Goal: Task Accomplishment & Management: Complete application form

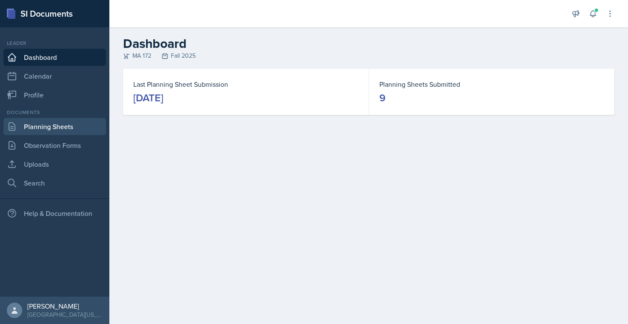
click at [28, 121] on link "Planning Sheets" at bounding box center [54, 126] width 102 height 17
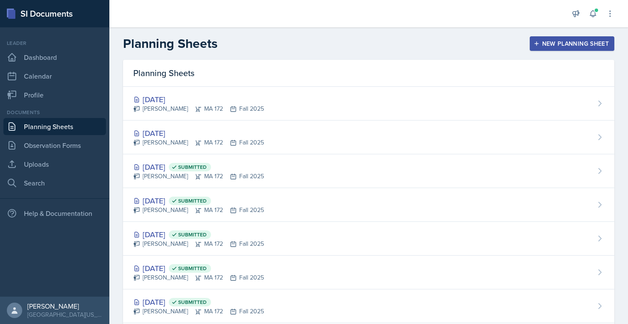
click at [555, 41] on div "New Planning Sheet" at bounding box center [571, 43] width 73 height 7
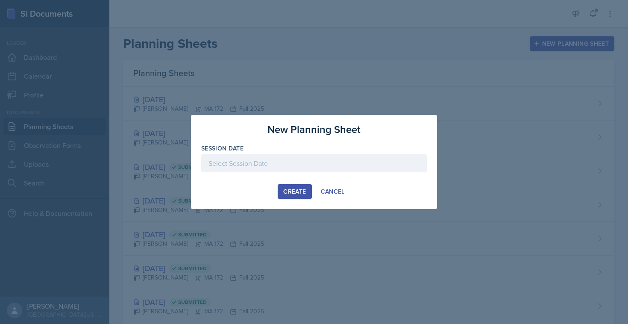
click at [229, 164] on div at bounding box center [313, 163] width 225 height 18
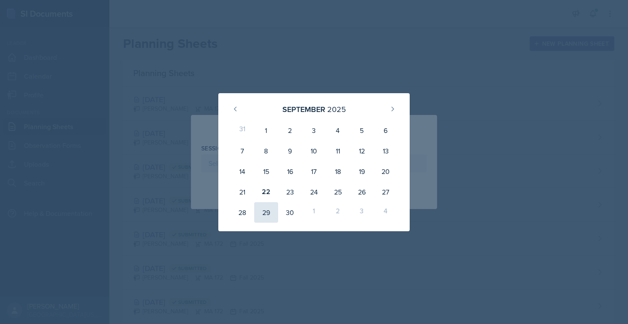
click at [272, 210] on div "29" at bounding box center [266, 212] width 24 height 20
type input "[DATE]"
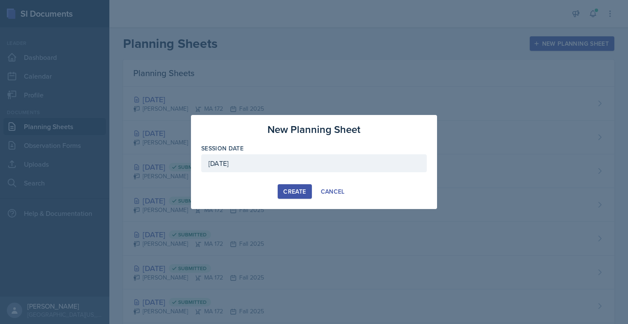
click at [289, 188] on div "Create" at bounding box center [294, 191] width 23 height 7
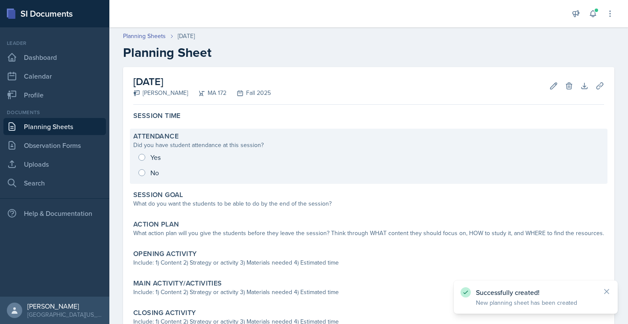
click at [183, 129] on div "Attendance Did you have student attendance at this session? Yes No" at bounding box center [368, 156] width 477 height 55
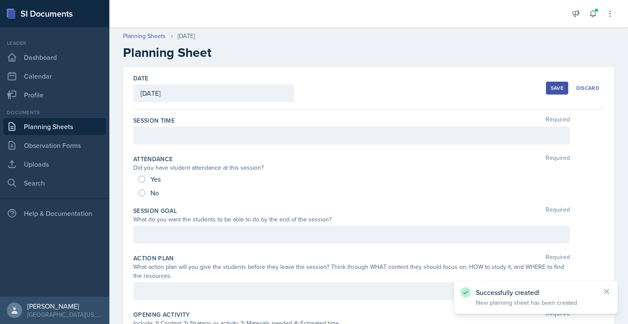
click at [187, 139] on div at bounding box center [351, 135] width 436 height 18
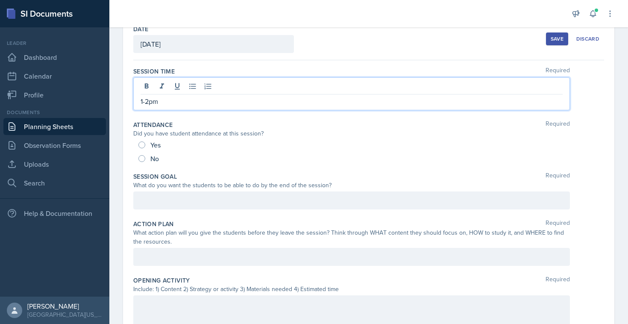
scroll to position [30, 0]
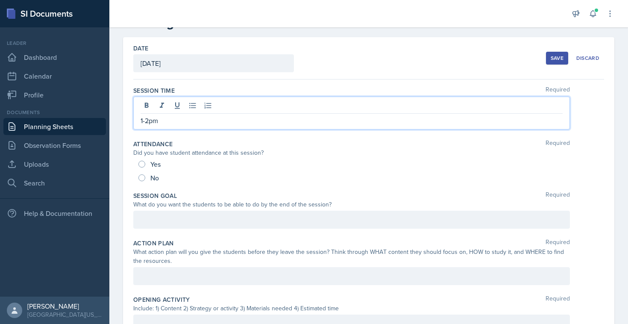
click at [554, 61] on div "Save" at bounding box center [556, 58] width 13 height 7
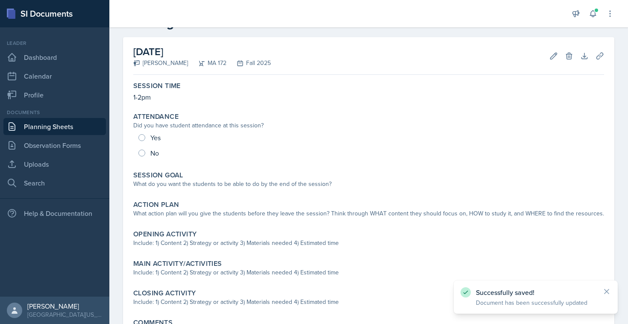
click at [26, 133] on link "Planning Sheets" at bounding box center [54, 126] width 102 height 17
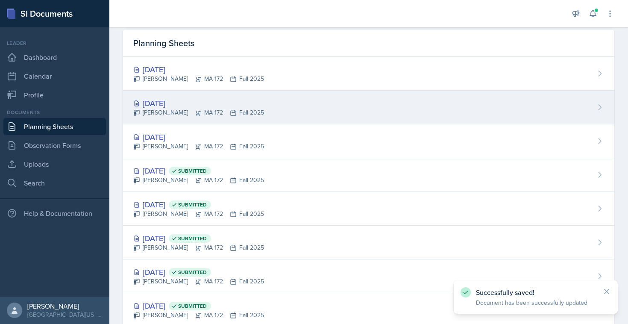
click at [162, 104] on div "[DATE]" at bounding box center [198, 103] width 131 height 12
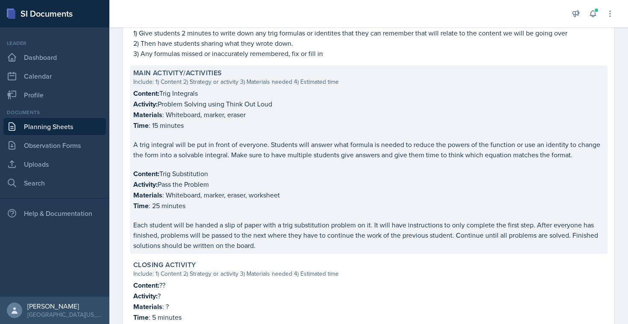
click at [193, 161] on div "Content: Trig Integrals Activity: Problem Solving using Think Out Loud Material…" at bounding box center [368, 169] width 471 height 162
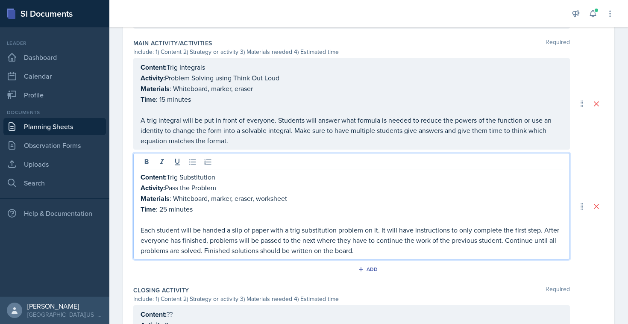
scroll to position [417, 0]
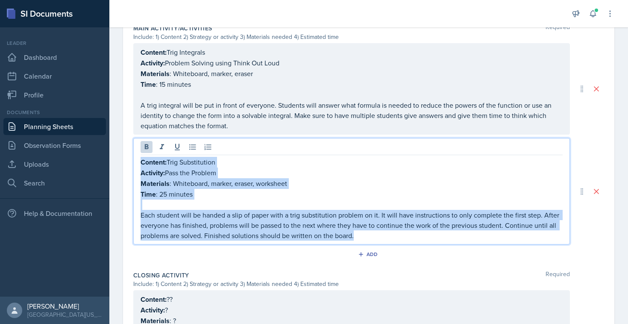
drag, startPoint x: 362, startPoint y: 232, endPoint x: 137, endPoint y: 154, distance: 237.8
click at [137, 154] on div "Content: Trig Substitution Activity: Pass the Problem Materials : Whiteboard, m…" at bounding box center [351, 191] width 436 height 106
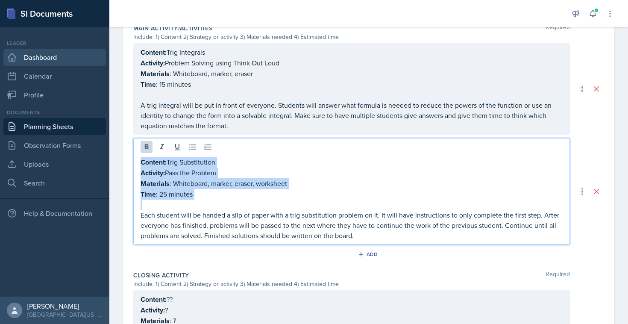
click at [57, 49] on link "Dashboard" at bounding box center [54, 57] width 102 height 17
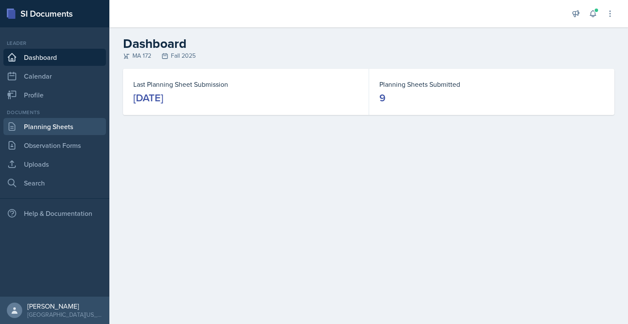
click at [47, 129] on link "Planning Sheets" at bounding box center [54, 126] width 102 height 17
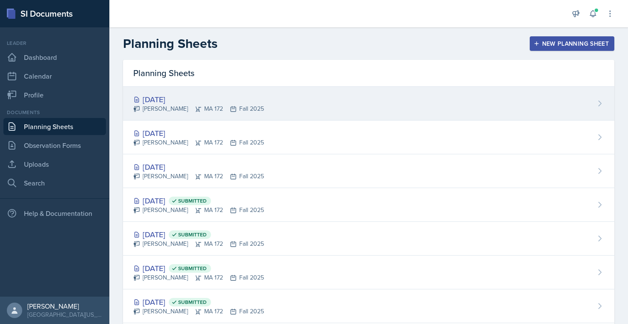
click at [172, 96] on div "[DATE]" at bounding box center [198, 100] width 131 height 12
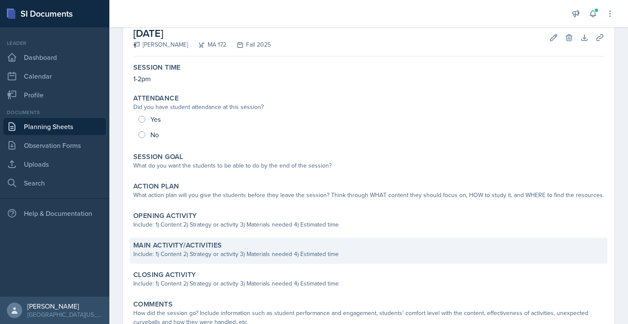
click at [201, 260] on div "Main Activity/Activities Include: 1) Content 2) Strategy or activity 3) Materia…" at bounding box center [368, 250] width 477 height 26
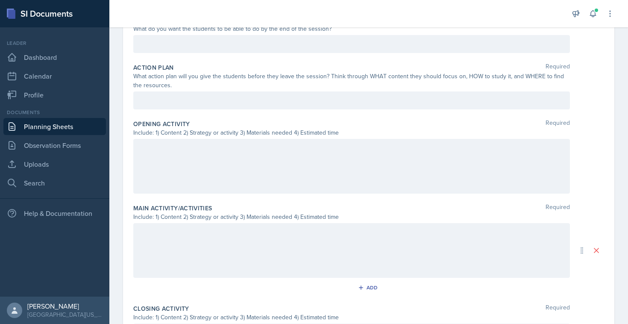
click at [184, 245] on div at bounding box center [351, 250] width 436 height 55
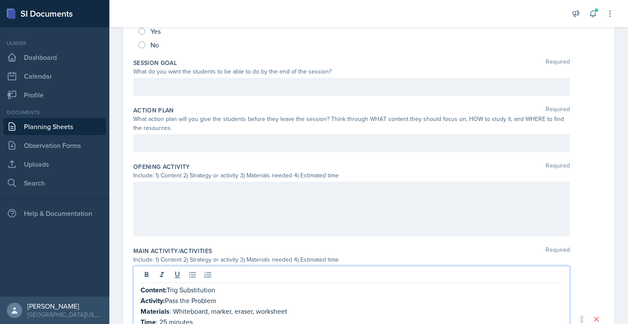
scroll to position [6, 0]
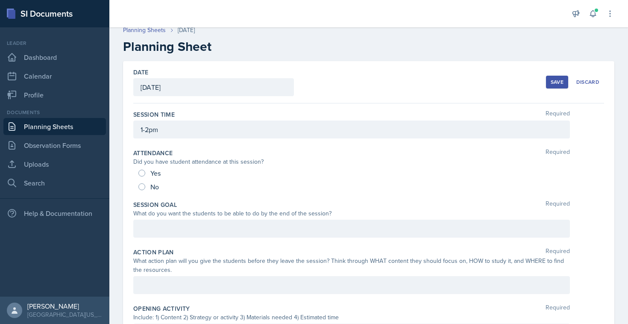
click at [556, 82] on div "Save" at bounding box center [556, 82] width 13 height 7
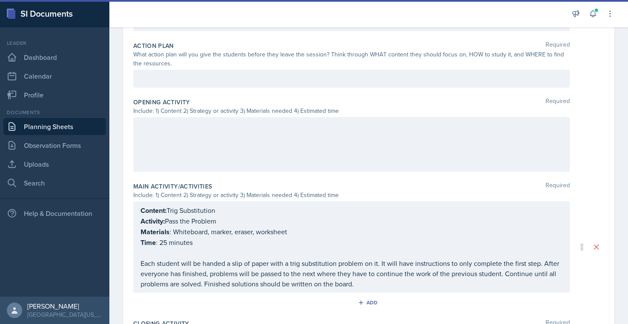
scroll to position [193, 0]
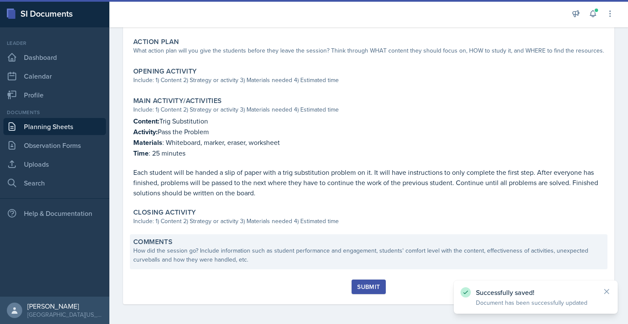
click at [177, 234] on div "Comments How did the session go? Include information such as student performanc…" at bounding box center [368, 251] width 477 height 35
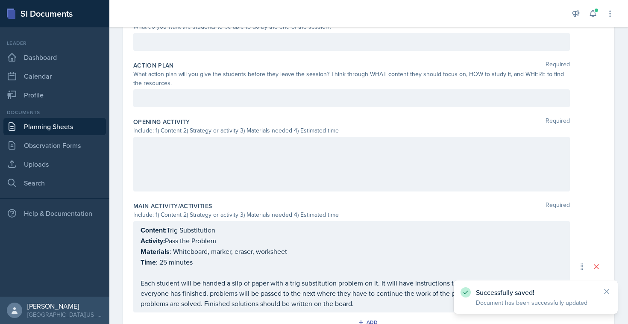
click at [173, 254] on div "Content: Trig Substitution Activity: Pass the Problem Materials : Whiteboard, m…" at bounding box center [351, 267] width 422 height 84
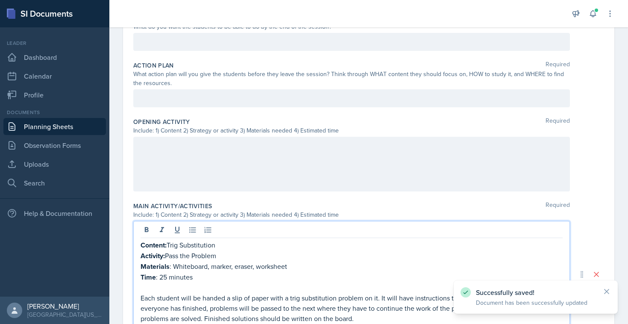
click at [163, 274] on p "Time : 25 minutes" at bounding box center [351, 277] width 422 height 11
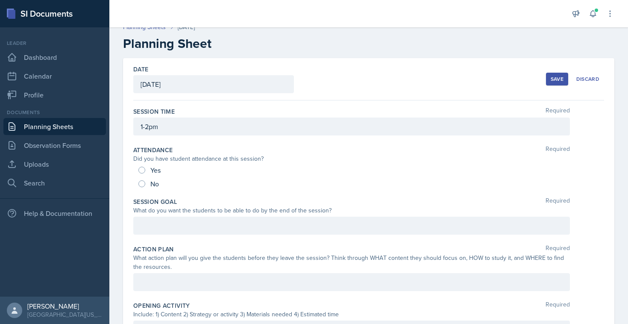
scroll to position [0, 0]
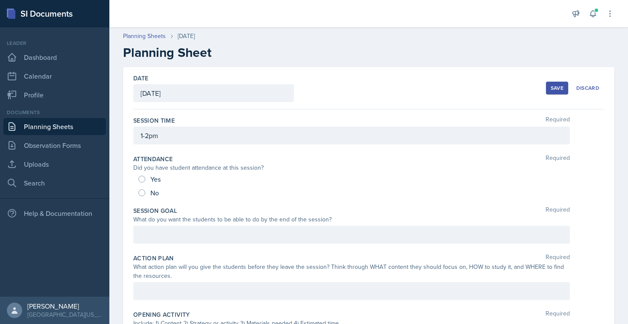
click at [559, 83] on button "Save" at bounding box center [557, 88] width 22 height 13
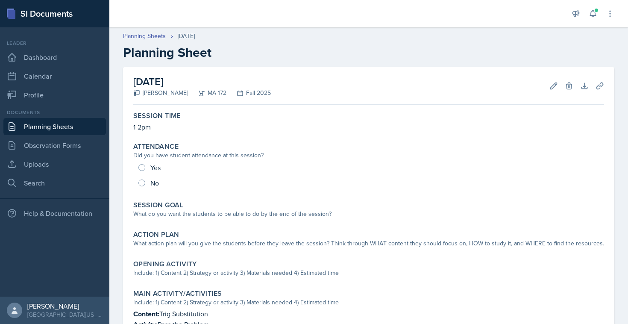
click at [46, 124] on link "Planning Sheets" at bounding box center [54, 126] width 102 height 17
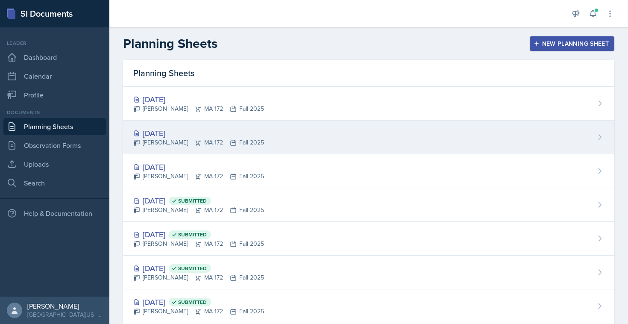
click at [185, 135] on div "[DATE]" at bounding box center [198, 133] width 131 height 12
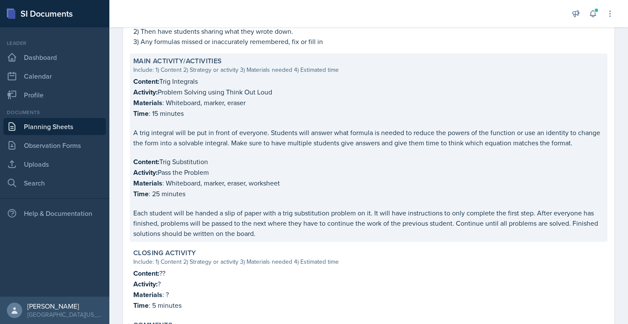
click at [197, 116] on p "Time : 15 minutes" at bounding box center [368, 113] width 471 height 11
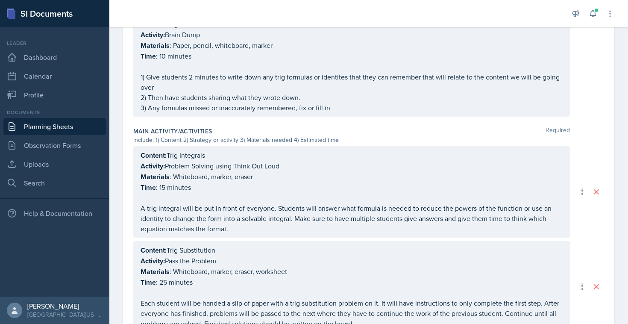
scroll to position [333, 0]
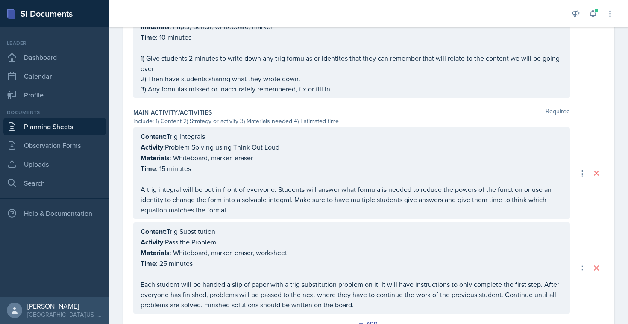
click at [160, 165] on div "Content: Trig Integrals Activity: Problem Solving using Think Out Loud Material…" at bounding box center [351, 173] width 422 height 84
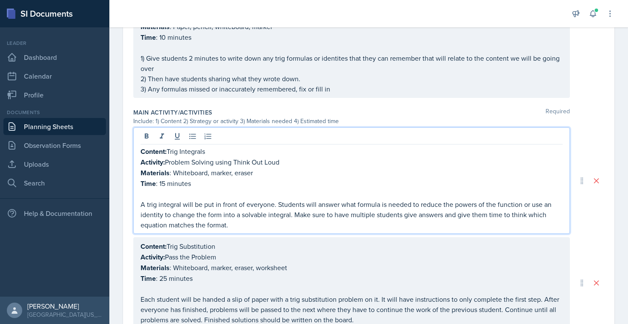
click at [163, 182] on p "Time : 15 minutes" at bounding box center [351, 183] width 422 height 11
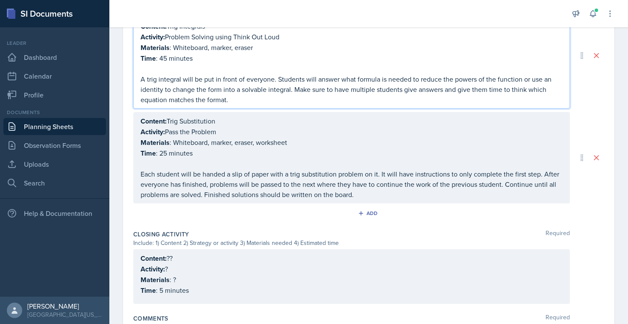
scroll to position [455, 0]
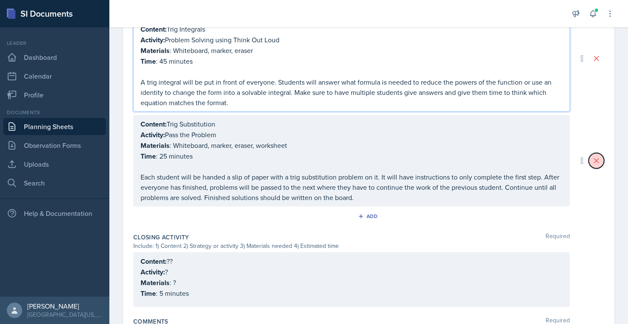
click at [594, 158] on icon at bounding box center [596, 160] width 9 height 9
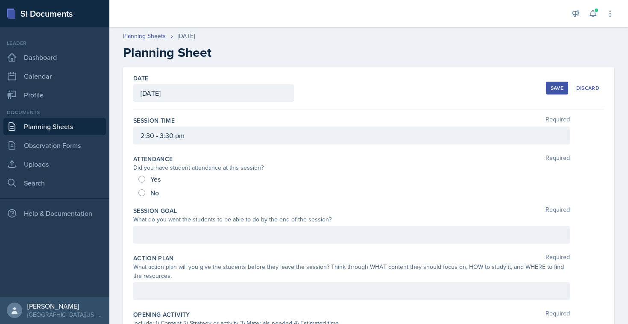
scroll to position [417, 0]
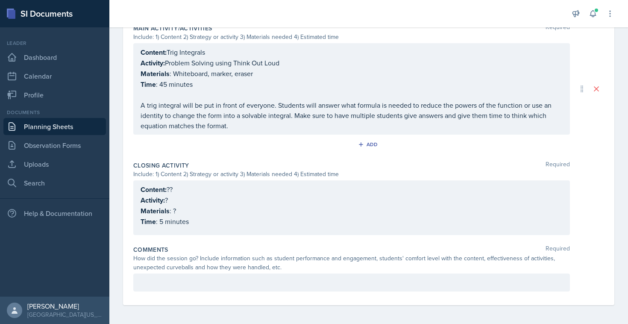
click at [173, 189] on p "Content: ??" at bounding box center [351, 189] width 422 height 11
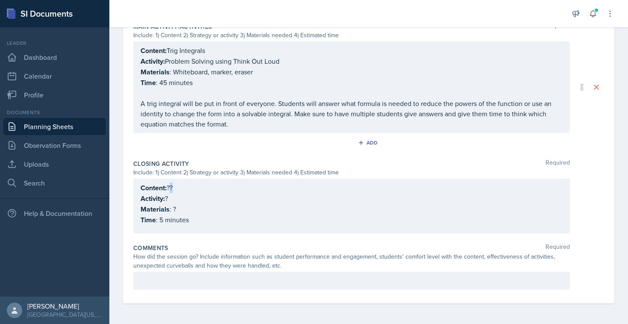
click at [173, 189] on p "Content: ??" at bounding box center [351, 187] width 422 height 11
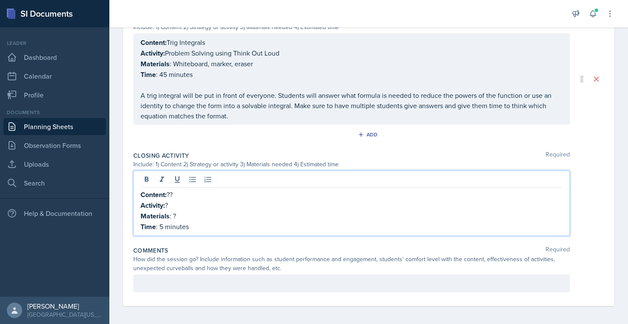
click at [176, 193] on p "Content: ??" at bounding box center [351, 194] width 422 height 11
click at [171, 205] on p "Activity: ?" at bounding box center [351, 205] width 422 height 11
click at [175, 213] on p "Materials : ?" at bounding box center [351, 216] width 422 height 11
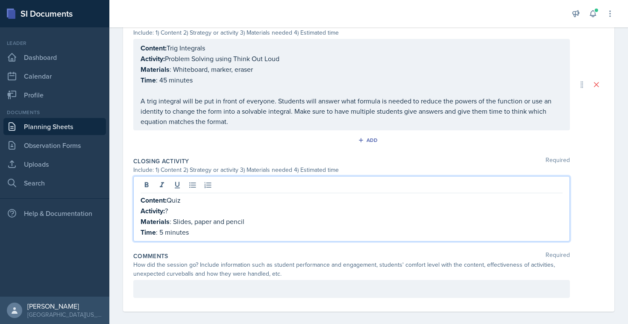
scroll to position [421, 0]
click at [174, 200] on p "Content: Quiz" at bounding box center [351, 201] width 422 height 11
copy p "Quiz"
click at [170, 211] on p "Activity: ?" at bounding box center [351, 211] width 422 height 11
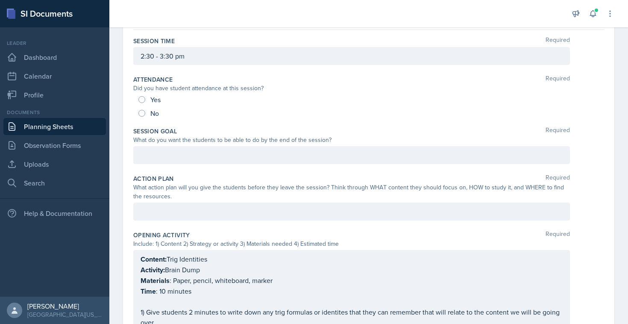
scroll to position [0, 0]
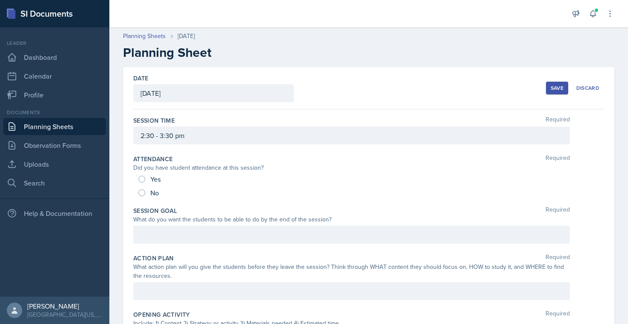
click at [555, 85] on div "Save" at bounding box center [556, 88] width 13 height 7
